Goal: Information Seeking & Learning: Understand process/instructions

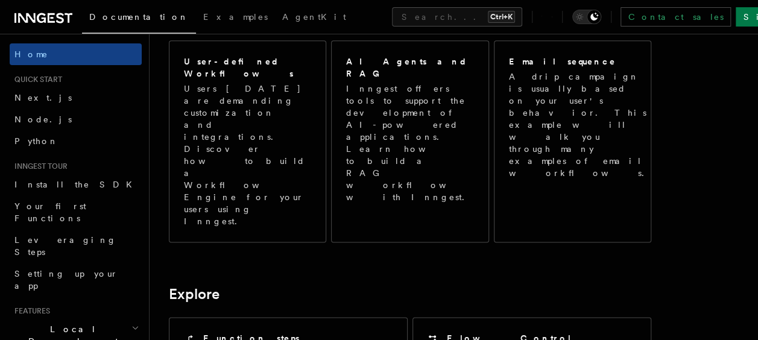
scroll to position [727, 0]
click at [392, 12] on button "Search... Ctrl+K" at bounding box center [457, 16] width 130 height 19
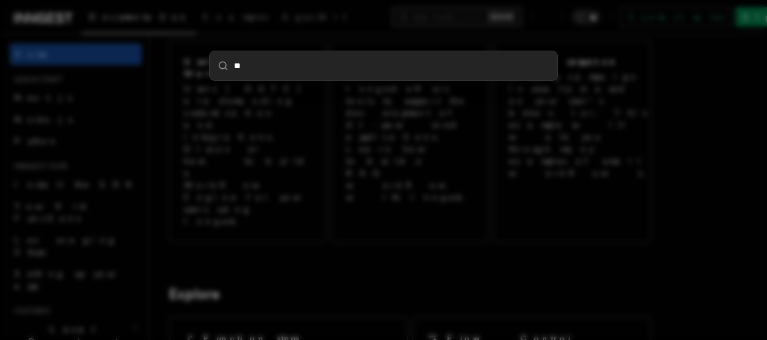
type input "***"
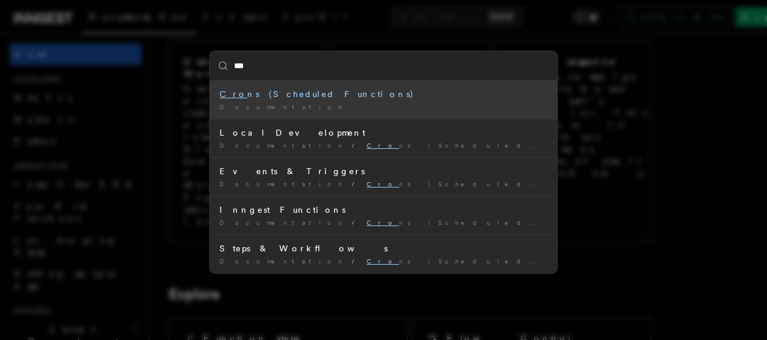
click at [308, 93] on div "Cro ns (Scheduled Functions)" at bounding box center [384, 94] width 328 height 12
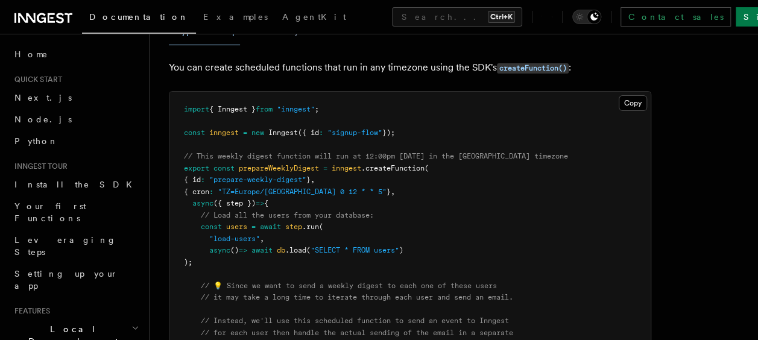
scroll to position [139, 0]
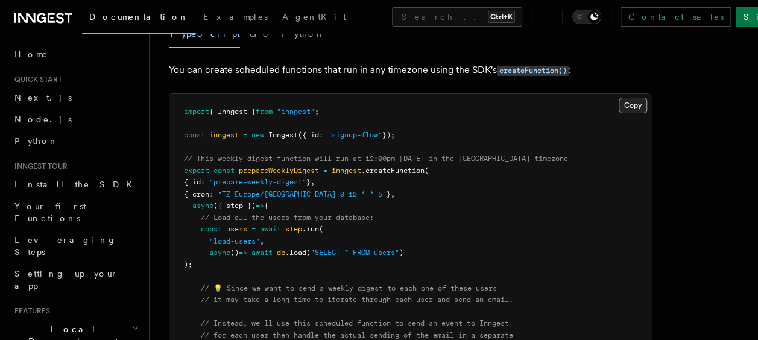
click at [642, 103] on button "Copy Copied" at bounding box center [633, 106] width 28 height 16
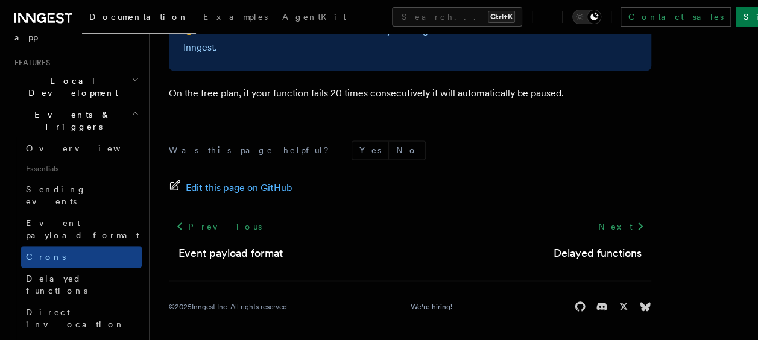
scroll to position [249, 0]
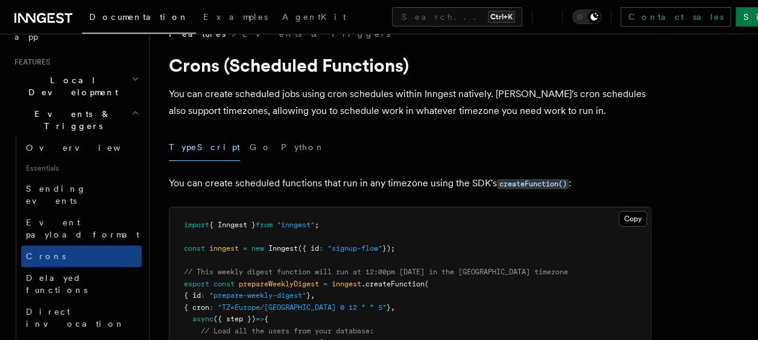
scroll to position [23, 0]
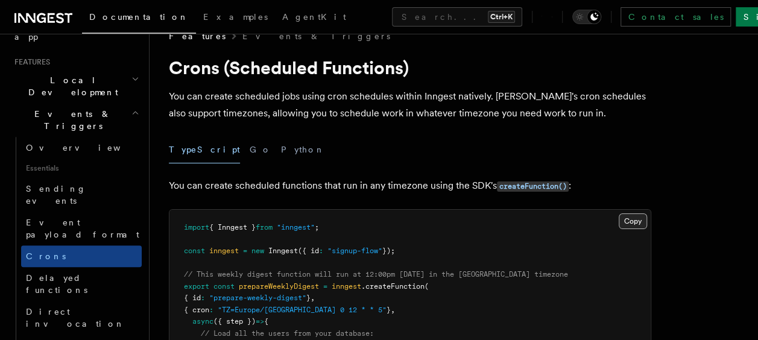
click at [632, 223] on button "Copy Copied" at bounding box center [633, 221] width 28 height 16
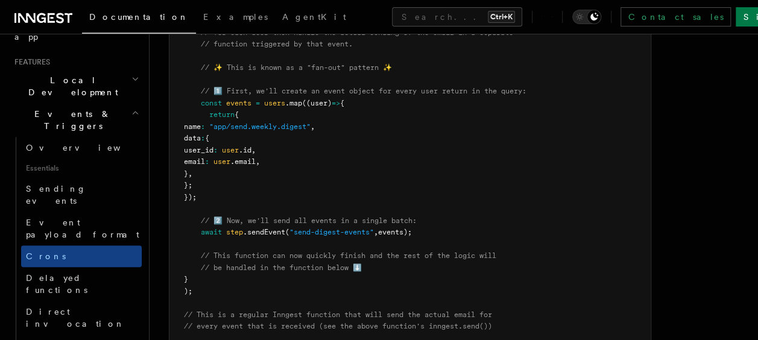
scroll to position [451, 0]
